Goal: Find contact information: Find contact information

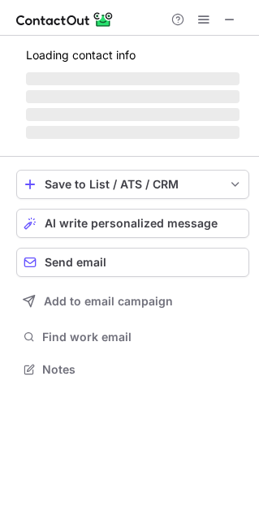
scroll to position [420, 259]
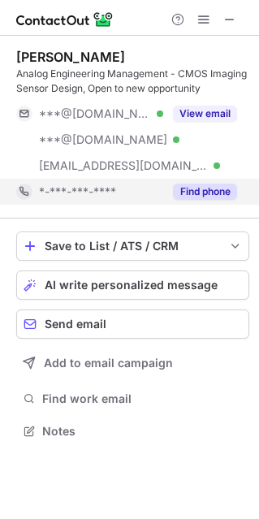
click at [205, 187] on button "Find phone" at bounding box center [205, 192] width 64 height 16
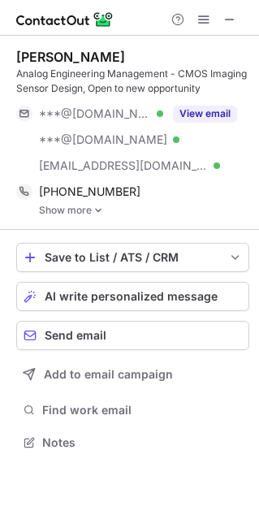
scroll to position [430, 259]
click at [100, 206] on img at bounding box center [98, 210] width 10 height 11
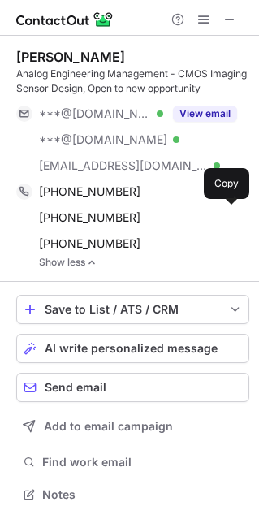
scroll to position [482, 259]
